Goal: Information Seeking & Learning: Learn about a topic

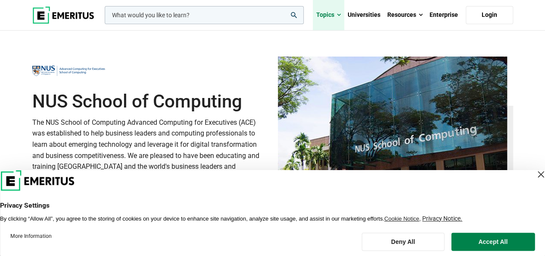
click at [337, 15] on link "Topics" at bounding box center [328, 15] width 31 height 30
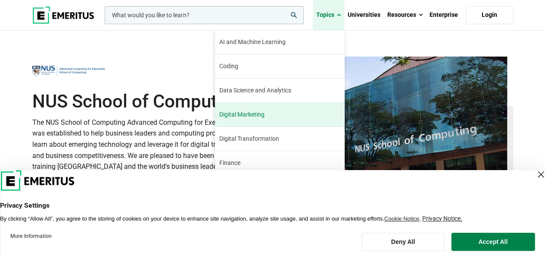
scroll to position [25, 0]
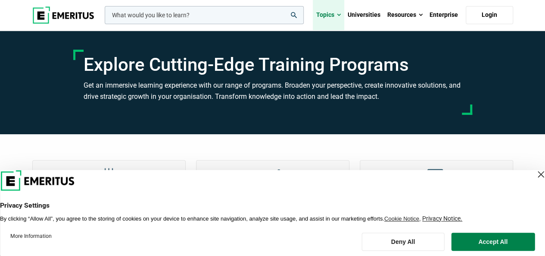
click at [341, 11] on span at bounding box center [339, 15] width 4 height 9
click at [338, 17] on span at bounding box center [339, 15] width 4 height 9
click at [338, 15] on span at bounding box center [339, 15] width 4 height 9
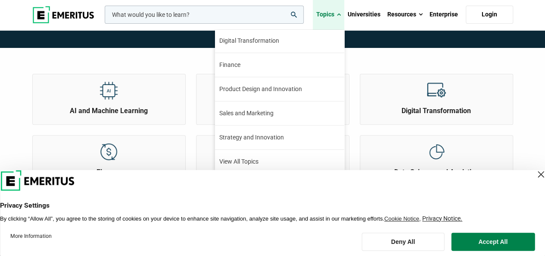
scroll to position [129, 0]
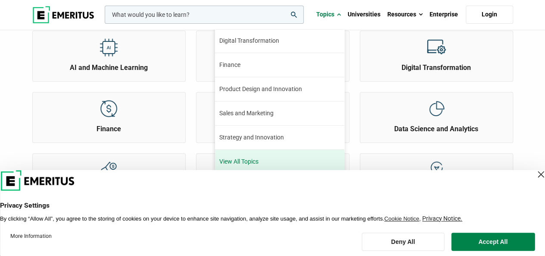
click at [244, 156] on link "View All Topics" at bounding box center [279, 162] width 129 height 24
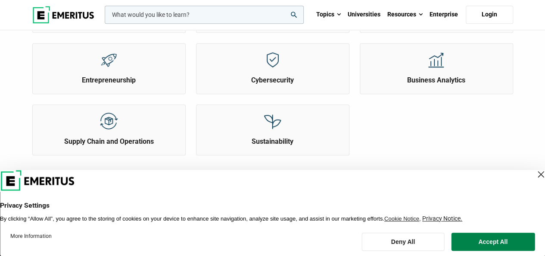
scroll to position [431, 0]
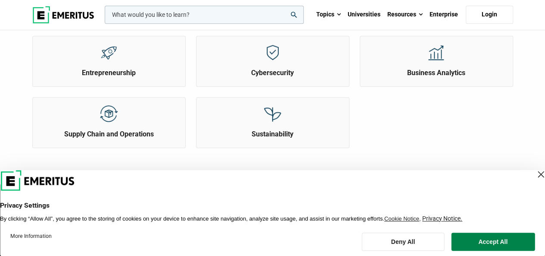
click at [535, 173] on div "Close Layer" at bounding box center [541, 174] width 12 height 12
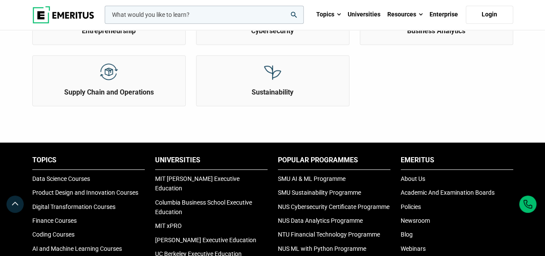
scroll to position [474, 0]
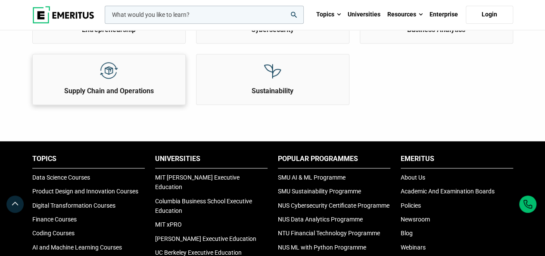
click at [141, 86] on h2 "Supply Chain and Operations" at bounding box center [109, 90] width 148 height 9
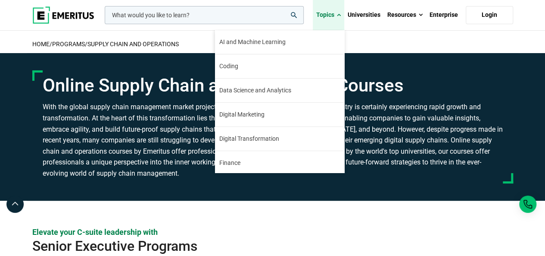
click at [340, 13] on span at bounding box center [339, 15] width 4 height 9
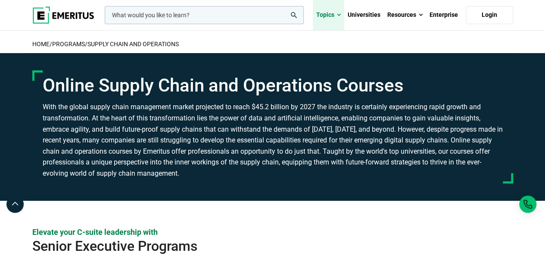
click at [339, 13] on span at bounding box center [339, 15] width 4 height 9
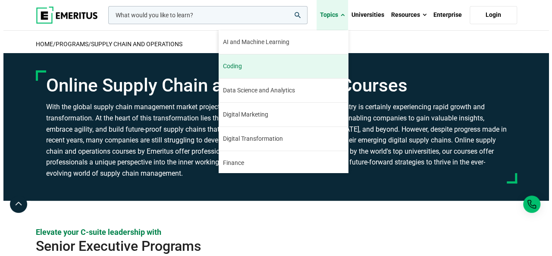
scroll to position [97, 0]
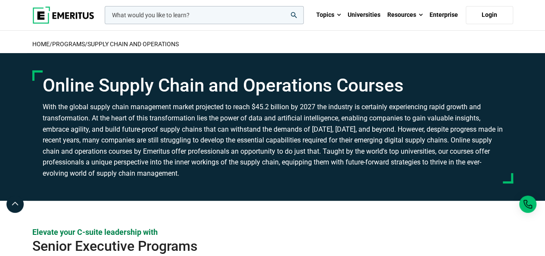
click at [181, 12] on input "woocommerce-product-search-field-0" at bounding box center [204, 15] width 199 height 18
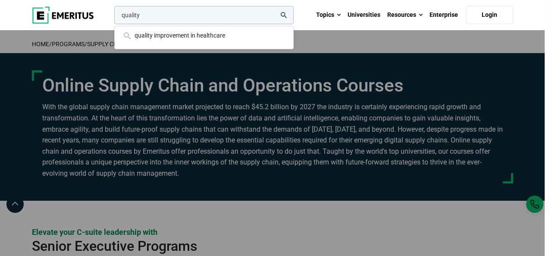
type input "quality"
click at [113, 17] on button "search" at bounding box center [113, 17] width 0 height 0
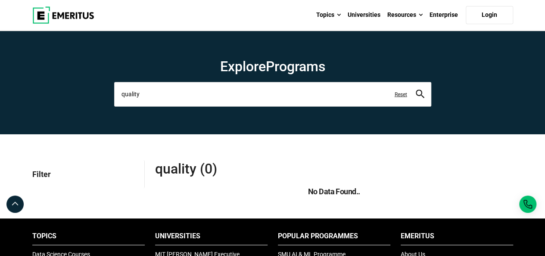
drag, startPoint x: 169, startPoint y: 88, endPoint x: 83, endPoint y: 75, distance: 87.2
click at [84, 75] on section "Explore Programs quality quality improvement in healthcare Reset" at bounding box center [272, 82] width 545 height 103
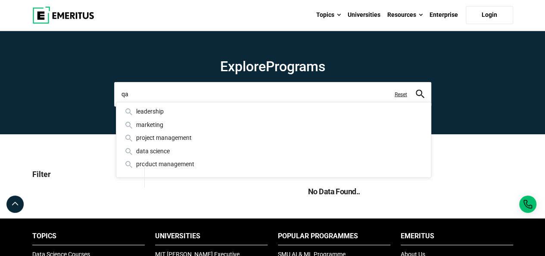
type input "qa"
click at [416, 89] on button "search" at bounding box center [420, 94] width 9 height 10
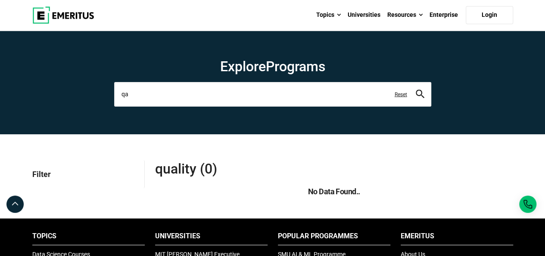
click at [416, 89] on button "search" at bounding box center [420, 94] width 9 height 10
drag, startPoint x: 131, startPoint y: 100, endPoint x: 116, endPoint y: 95, distance: 16.1
click at [116, 95] on input "qa" at bounding box center [272, 94] width 317 height 24
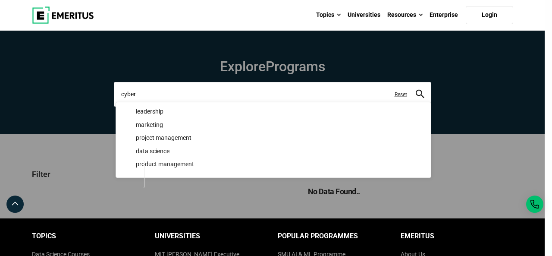
type input "cyber"
click at [416, 89] on button "search" at bounding box center [420, 94] width 9 height 10
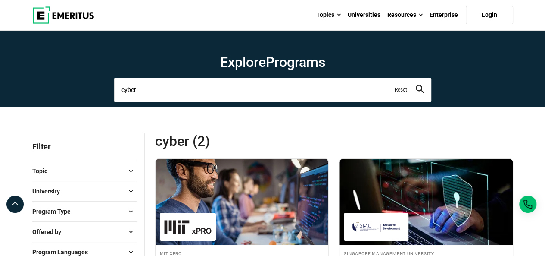
drag, startPoint x: 171, startPoint y: 91, endPoint x: 73, endPoint y: 82, distance: 97.8
click at [74, 82] on section "Explore Programs cyber cyber attacks cyber defense cyber defense strategy cyber…" at bounding box center [272, 69] width 545 height 76
type input "medical"
click at [416, 85] on button "search" at bounding box center [420, 90] width 9 height 10
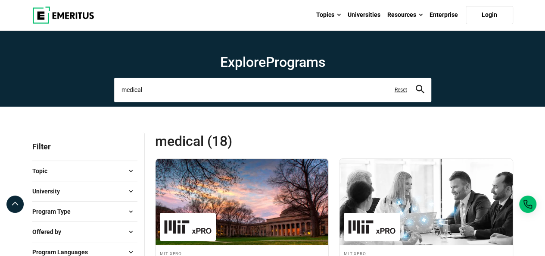
drag, startPoint x: 171, startPoint y: 97, endPoint x: 39, endPoint y: 75, distance: 133.6
click at [47, 78] on section "Explore Programs medical medical device development medical devices medical man…" at bounding box center [272, 69] width 545 height 76
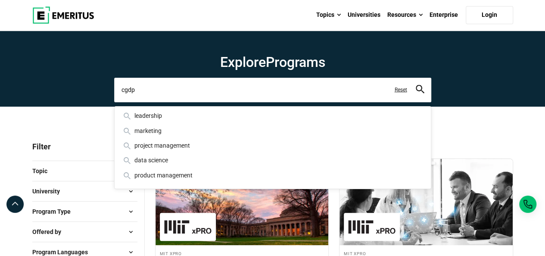
type input "cgdp"
click at [421, 88] on icon "search" at bounding box center [420, 89] width 9 height 9
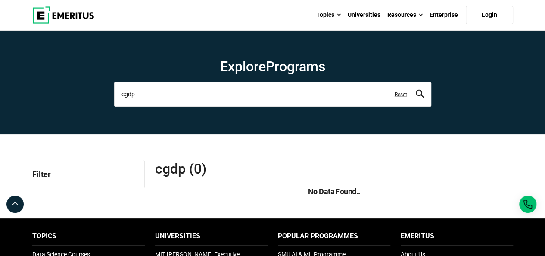
drag, startPoint x: 146, startPoint y: 90, endPoint x: 113, endPoint y: 87, distance: 32.9
click at [114, 88] on input "cgdp" at bounding box center [272, 94] width 317 height 24
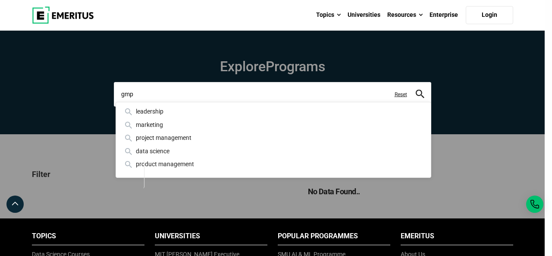
type input "gmp"
click at [416, 89] on button "search" at bounding box center [420, 94] width 9 height 10
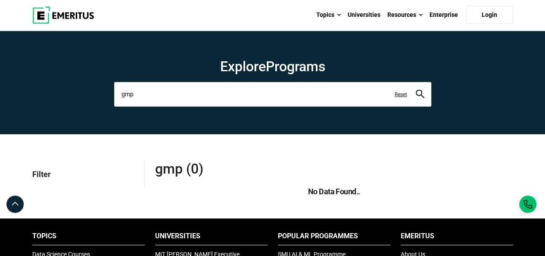
drag, startPoint x: 148, startPoint y: 94, endPoint x: 3, endPoint y: 87, distance: 145.5
click at [4, 87] on section "Explore Programs gmp leadership marketing project management data science produ…" at bounding box center [272, 82] width 545 height 103
